Goal: Find specific page/section: Find specific page/section

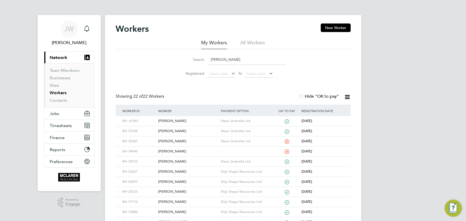
scroll to position [24, 0]
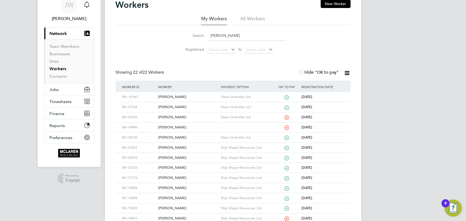
drag, startPoint x: 0, startPoint y: 0, endPoint x: 195, endPoint y: 36, distance: 198.4
click at [195, 36] on div "Search [PERSON_NAME]" at bounding box center [233, 35] width 106 height 10
click at [158, 95] on div "[PERSON_NAME]" at bounding box center [188, 97] width 63 height 10
drag, startPoint x: 230, startPoint y: 37, endPoint x: 208, endPoint y: 36, distance: 21.9
click at [208, 36] on input "white" at bounding box center [247, 35] width 78 height 10
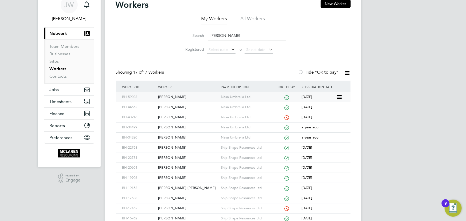
type input "[PERSON_NAME]"
click at [167, 96] on div "[PERSON_NAME]" at bounding box center [188, 97] width 63 height 10
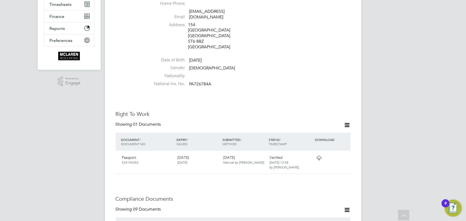
scroll to position [73, 0]
